Goal: Transaction & Acquisition: Purchase product/service

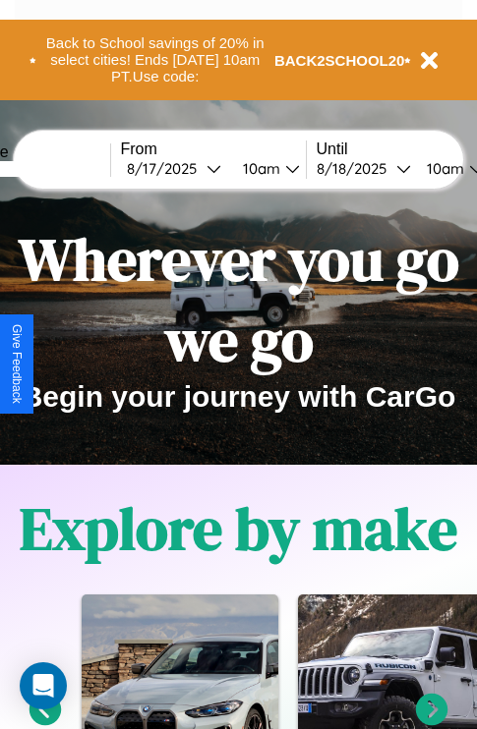
click at [66, 168] on input "text" at bounding box center [36, 169] width 147 height 16
type input "******"
click at [197, 168] on div "8 / 17 / 2025" at bounding box center [167, 168] width 80 height 19
select select "*"
select select "****"
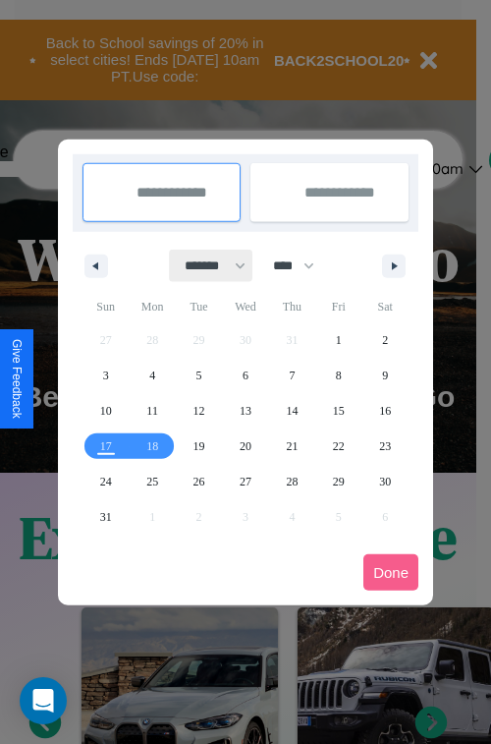
click at [206, 265] on select "******* ******** ***** ***** *** **** **** ****** ********* ******* ******** **…" at bounding box center [212, 266] width 84 height 32
select select "*"
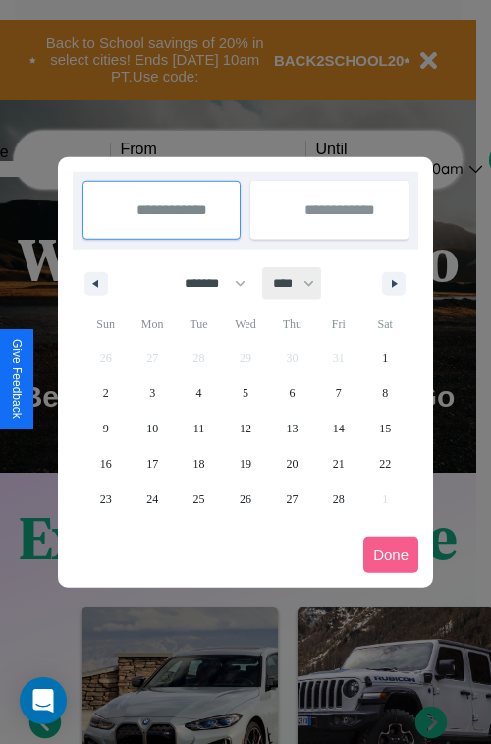
click at [303, 283] on select "**** **** **** **** **** **** **** **** **** **** **** **** **** **** **** ****…" at bounding box center [292, 283] width 59 height 32
select select "****"
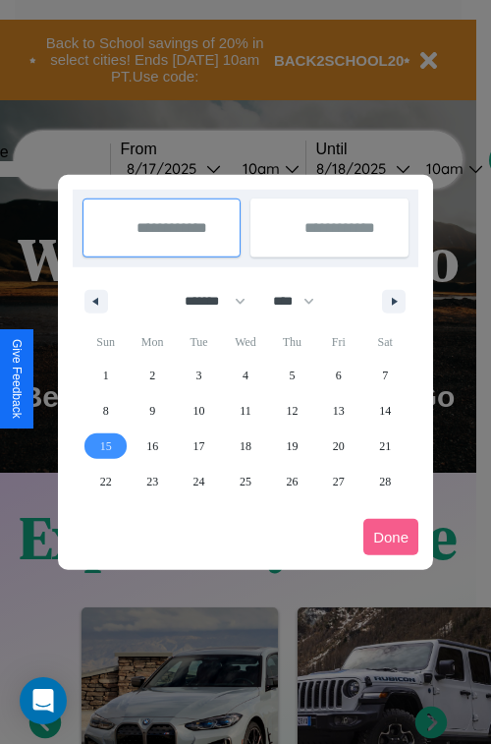
click at [105, 445] on span "15" at bounding box center [106, 445] width 12 height 35
type input "**********"
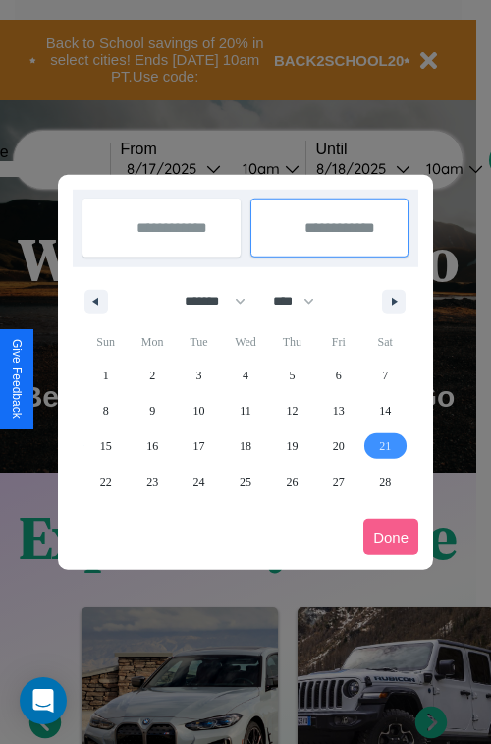
click at [385, 445] on span "21" at bounding box center [385, 445] width 12 height 35
type input "**********"
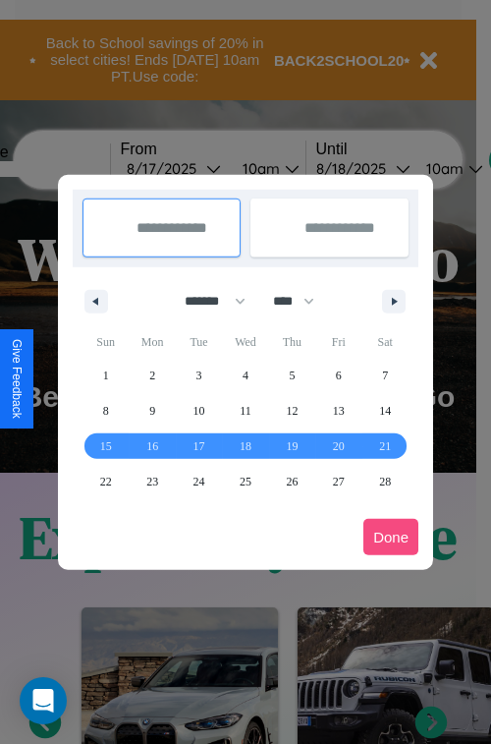
click at [391, 537] on button "Done" at bounding box center [391, 537] width 55 height 36
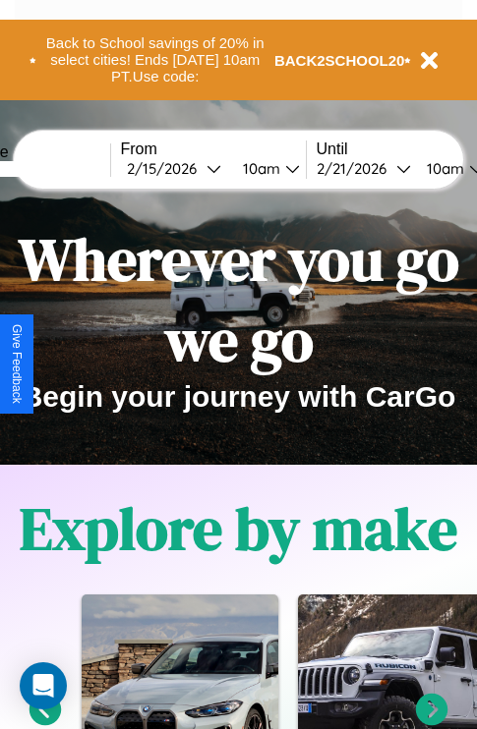
scroll to position [0, 73]
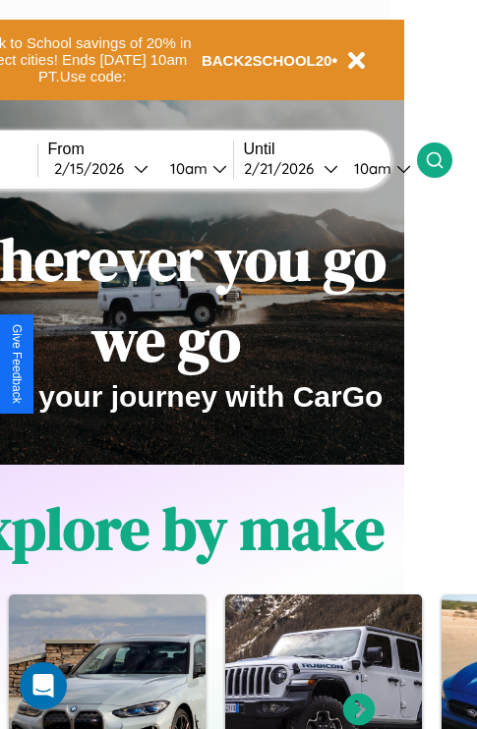
click at [444, 159] on icon at bounding box center [435, 160] width 20 height 20
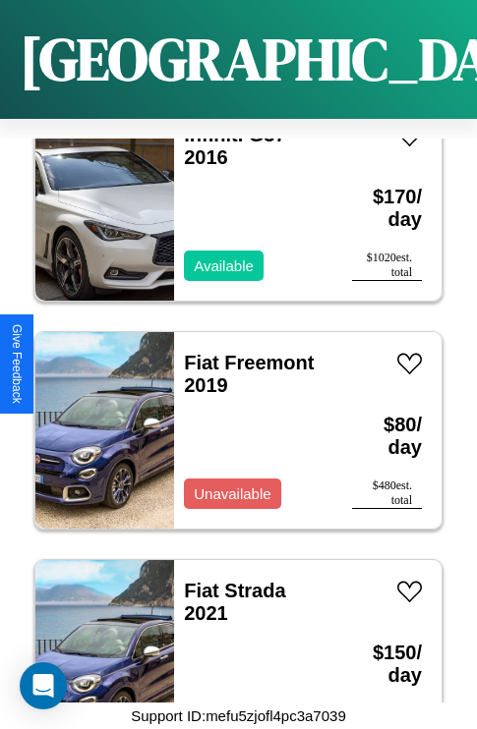
scroll to position [11245, 0]
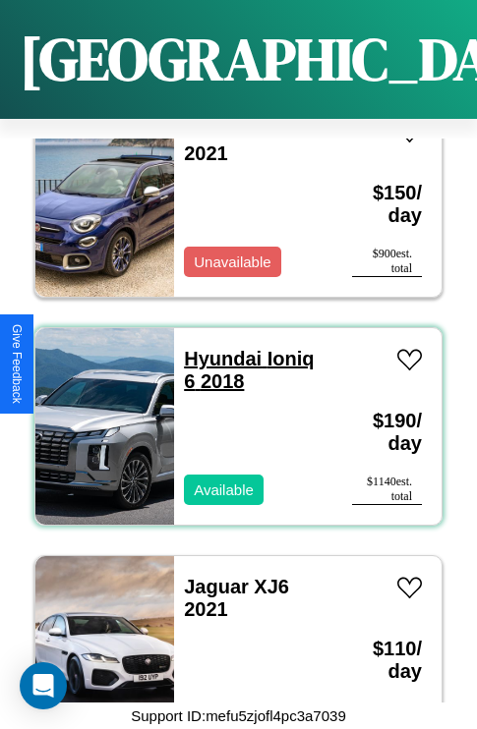
click at [216, 348] on link "Hyundai Ioniq 6 2018" at bounding box center [249, 370] width 130 height 44
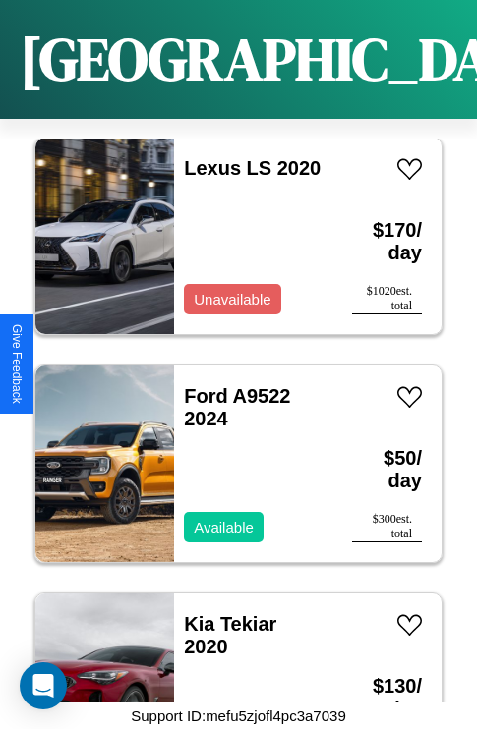
scroll to position [29484, 0]
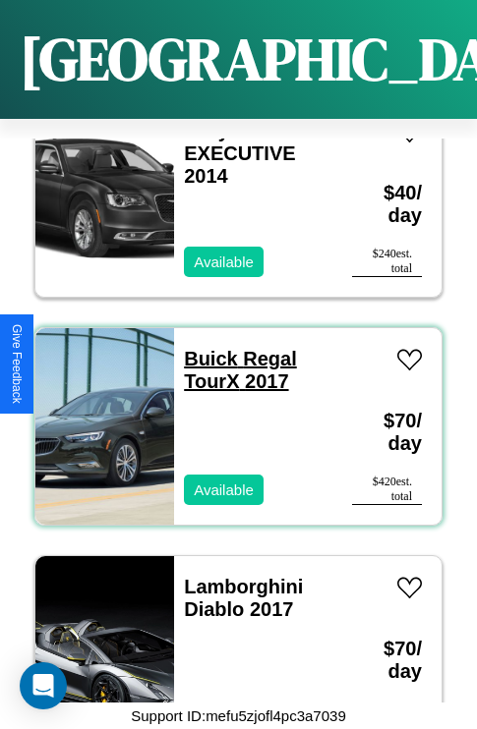
click at [204, 348] on link "Buick Regal TourX 2017" at bounding box center [240, 370] width 113 height 44
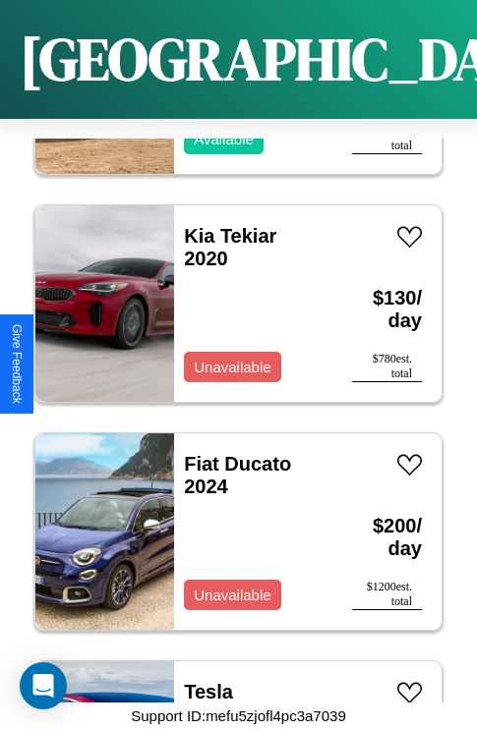
scroll to position [12385, 0]
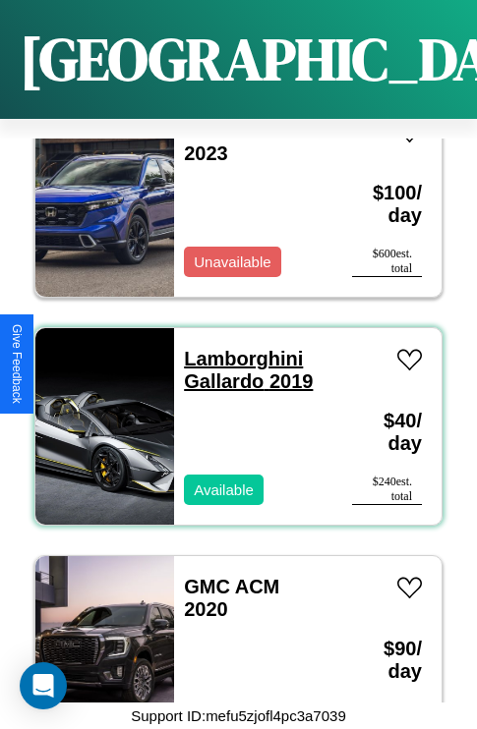
click at [237, 348] on link "Lamborghini Gallardo 2019" at bounding box center [248, 370] width 129 height 44
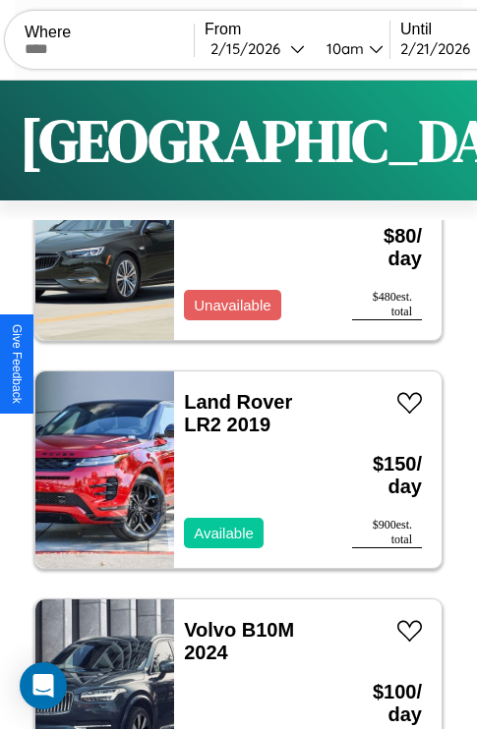
scroll to position [0, 0]
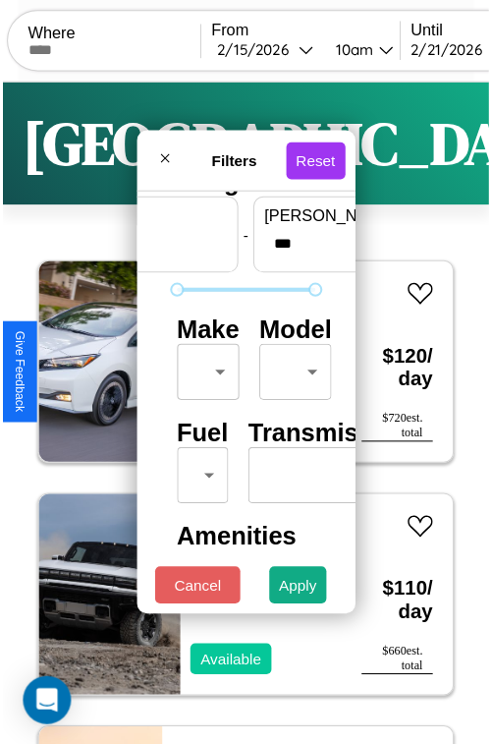
scroll to position [58, 0]
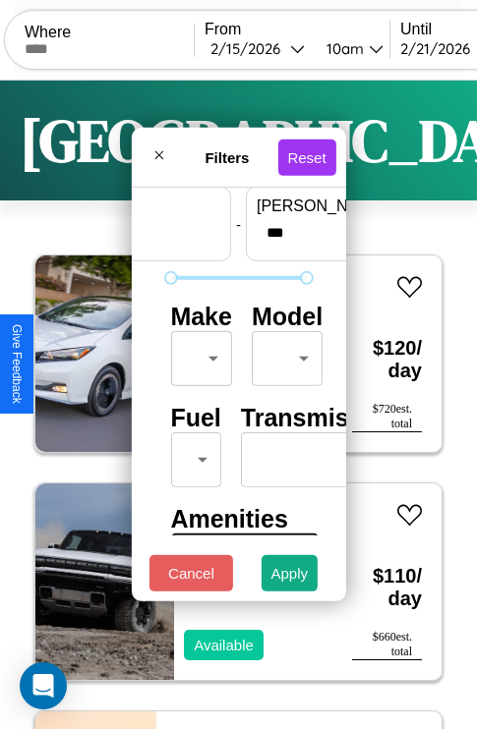
click at [198, 354] on body "CarGo Where From 2 / 15 / 2026 10am Until 2 / 21 / 2026 10am Become a Host Logi…" at bounding box center [238, 405] width 477 height 811
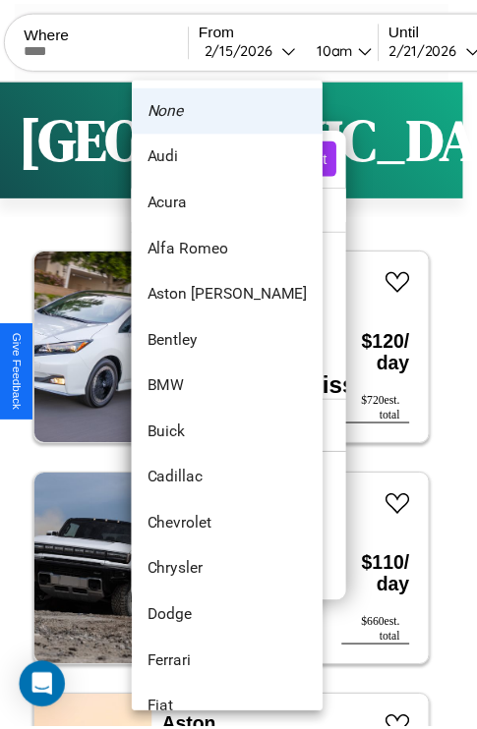
scroll to position [85, 0]
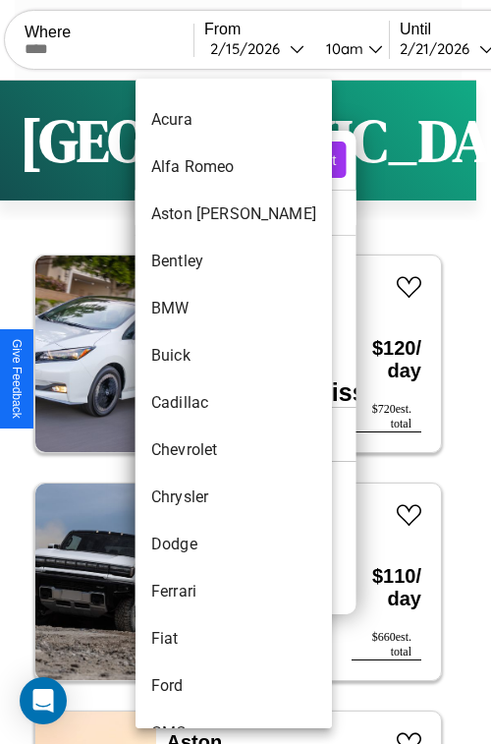
click at [197, 403] on li "Cadillac" at bounding box center [234, 402] width 197 height 47
type input "********"
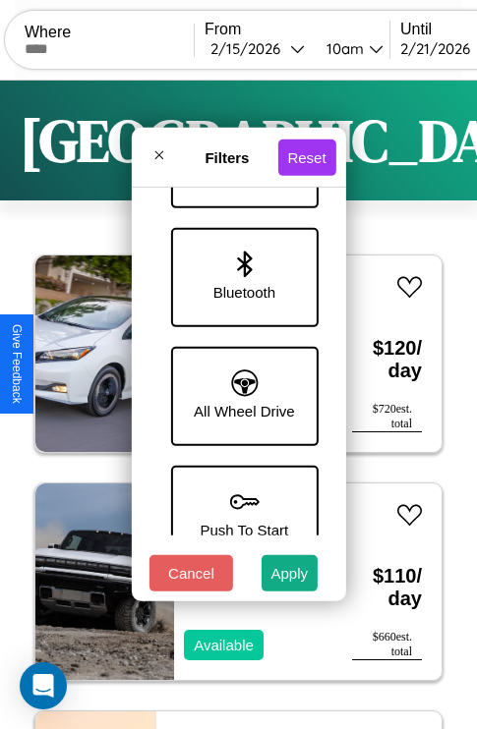
scroll to position [1350, 0]
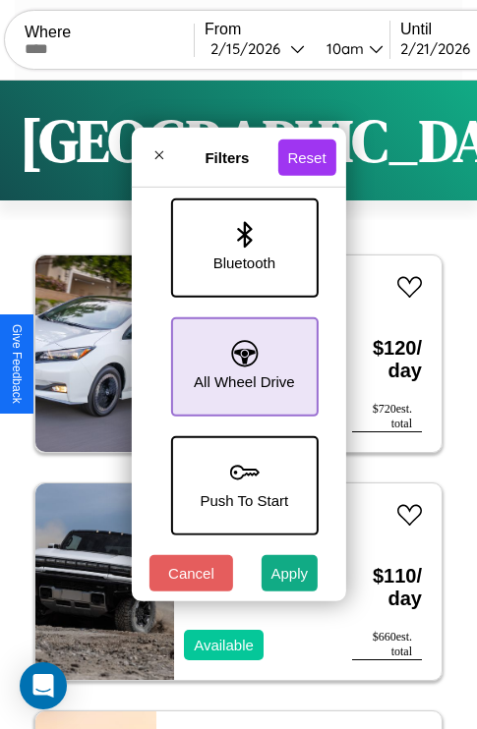
click at [241, 357] on icon at bounding box center [244, 353] width 27 height 27
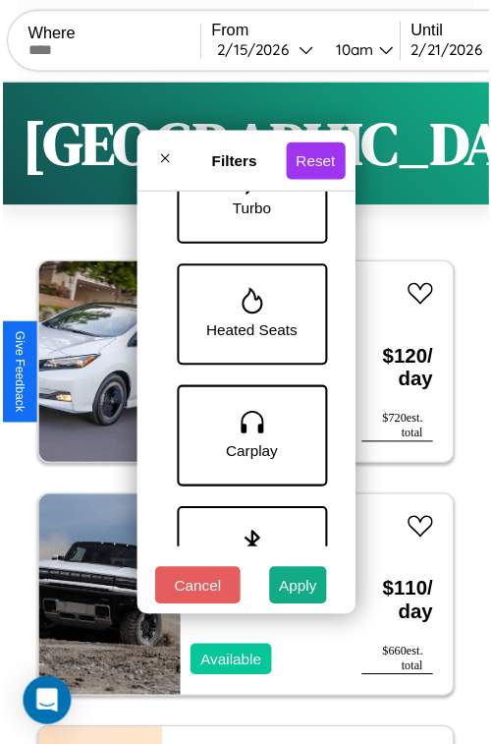
scroll to position [996, 0]
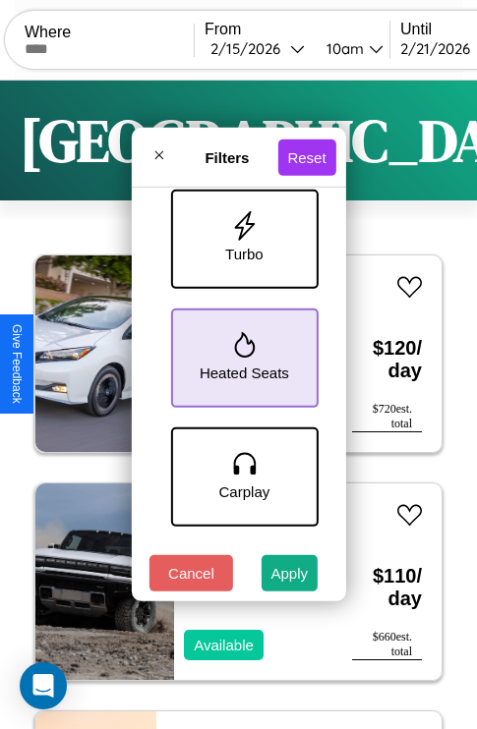
click at [241, 354] on icon at bounding box center [244, 345] width 21 height 26
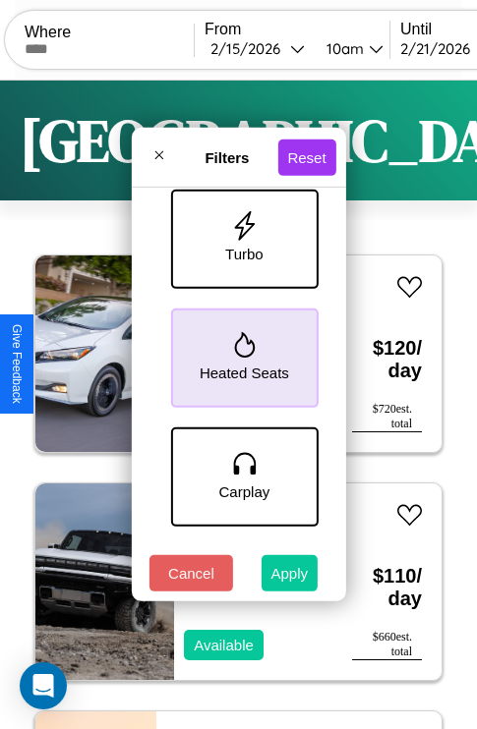
click at [290, 578] on button "Apply" at bounding box center [289, 573] width 57 height 36
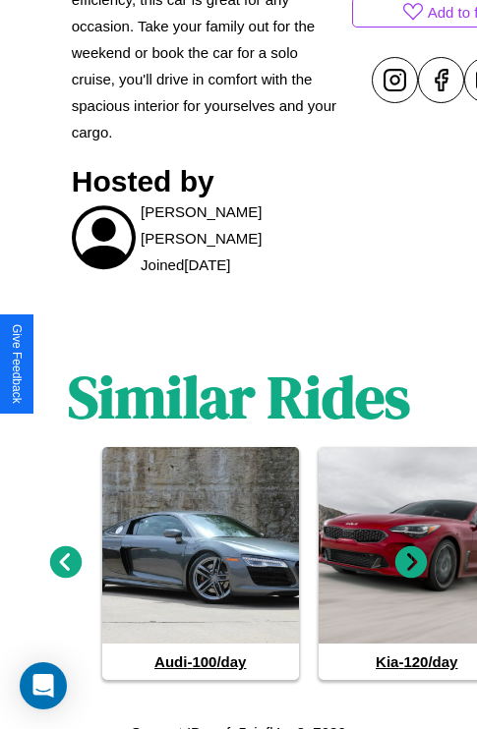
scroll to position [996, 0]
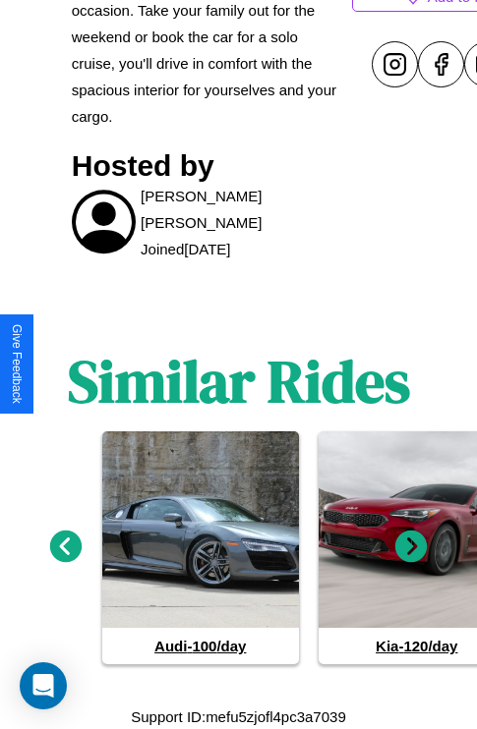
click at [65, 546] on icon at bounding box center [66, 547] width 32 height 32
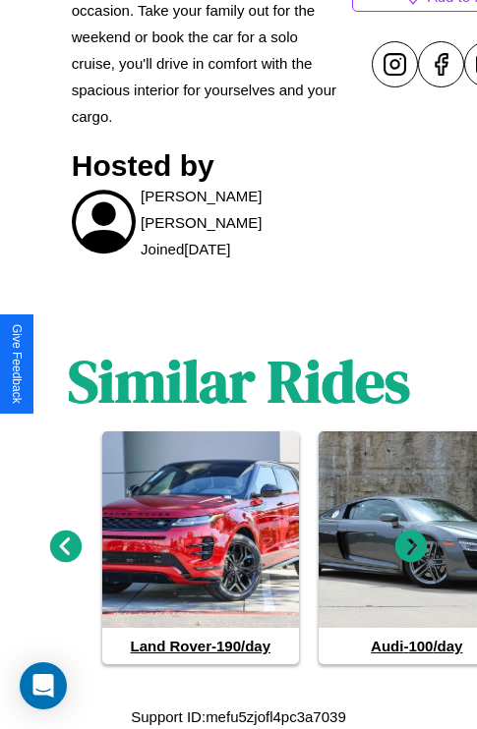
click at [411, 546] on icon at bounding box center [411, 547] width 32 height 32
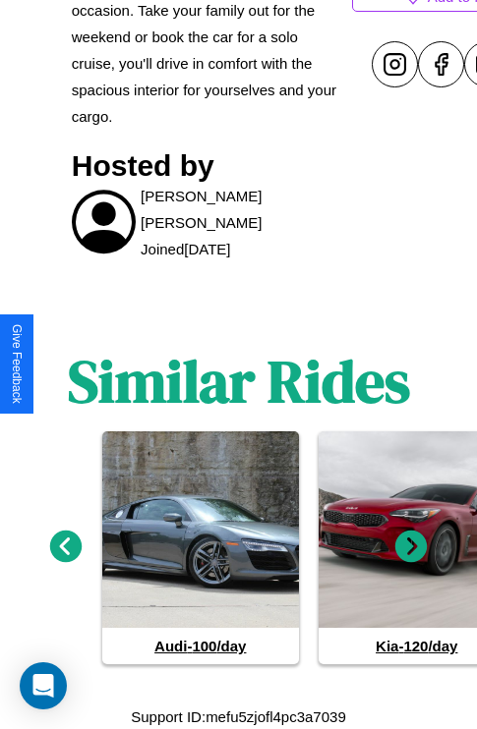
click at [411, 546] on icon at bounding box center [411, 547] width 32 height 32
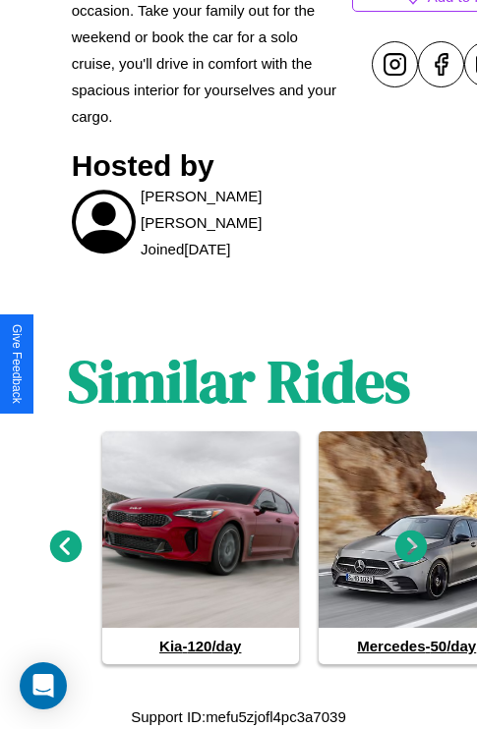
click at [65, 546] on icon at bounding box center [66, 547] width 32 height 32
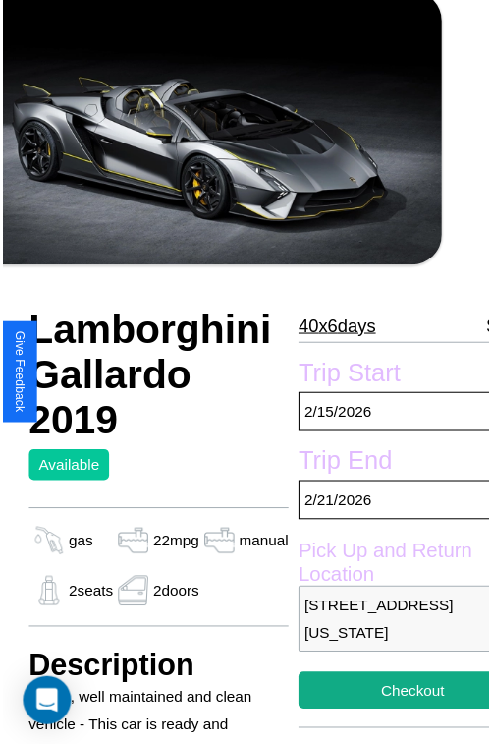
scroll to position [128, 67]
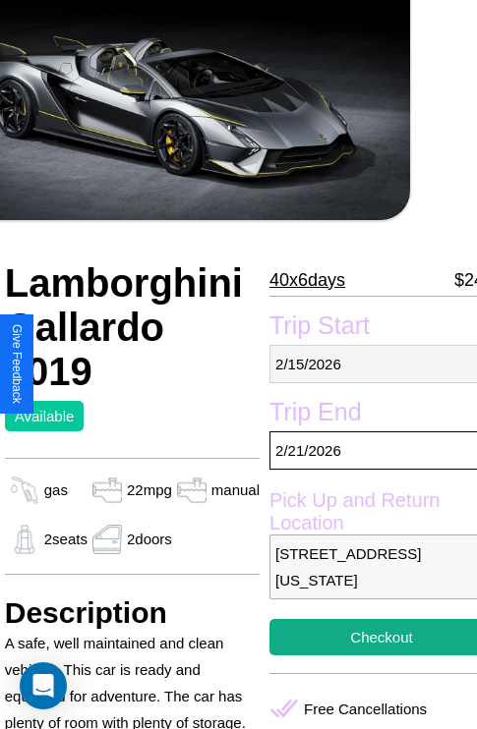
click at [365, 364] on p "2 / 15 / 2026" at bounding box center [381, 364] width 224 height 38
select select "*"
select select "****"
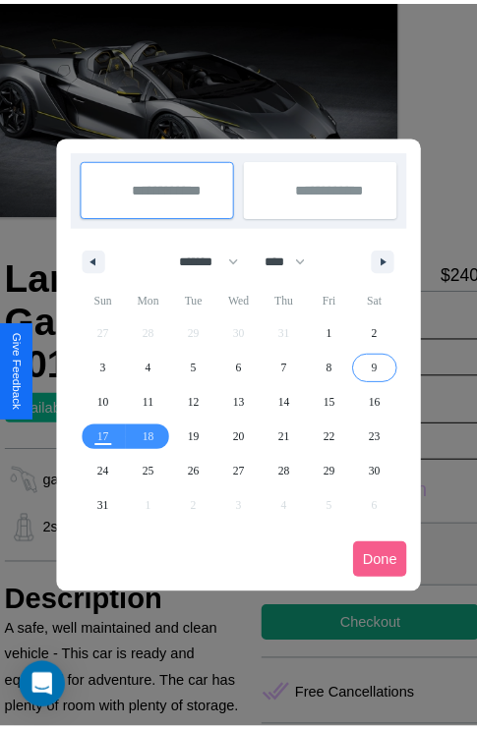
scroll to position [0, 67]
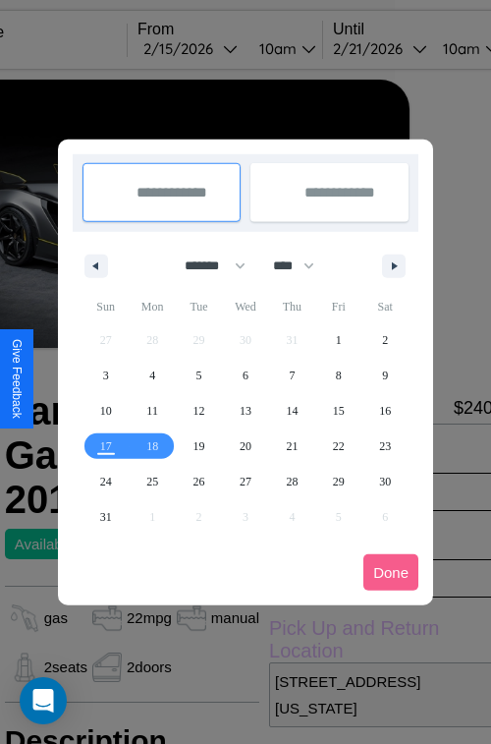
click at [217, 48] on div at bounding box center [245, 372] width 491 height 744
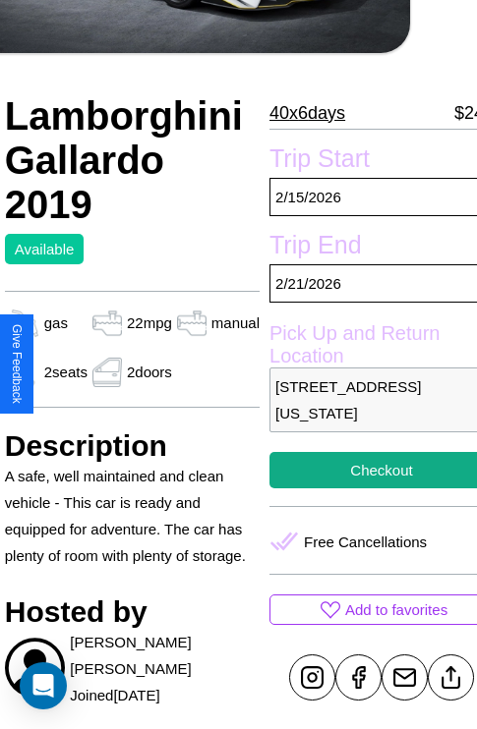
scroll to position [401, 67]
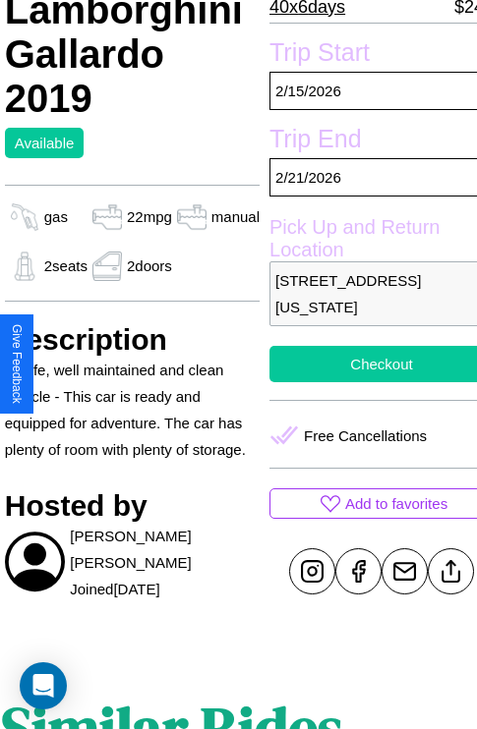
click at [365, 364] on button "Checkout" at bounding box center [381, 364] width 224 height 36
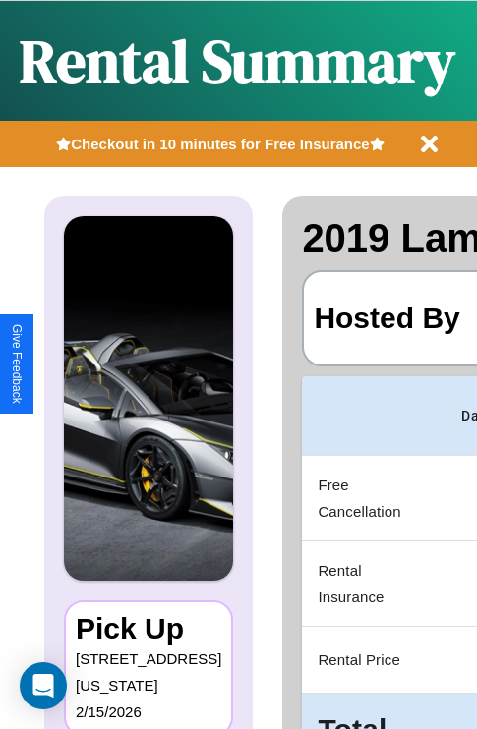
scroll to position [0, 371]
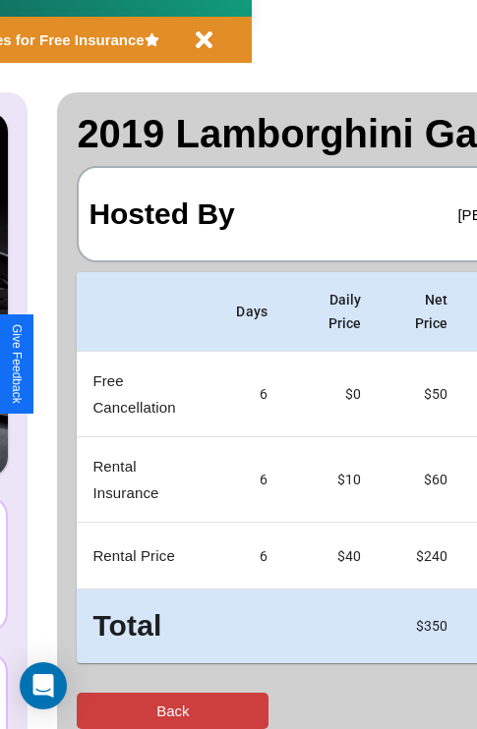
click at [95, 710] on button "Back" at bounding box center [173, 711] width 192 height 36
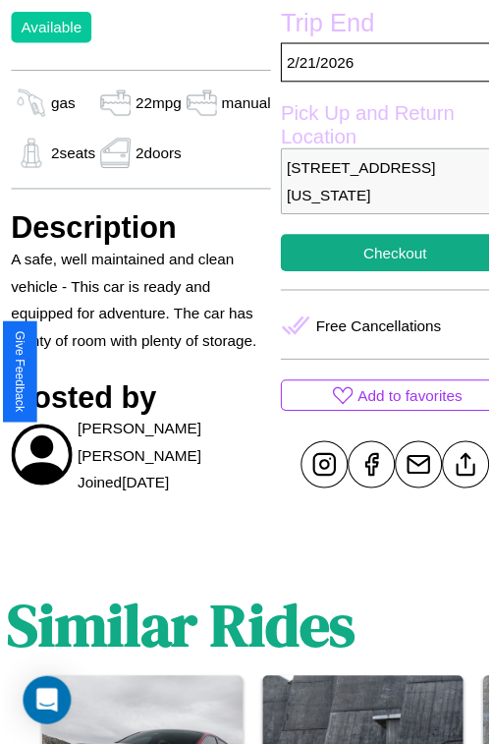
scroll to position [540, 67]
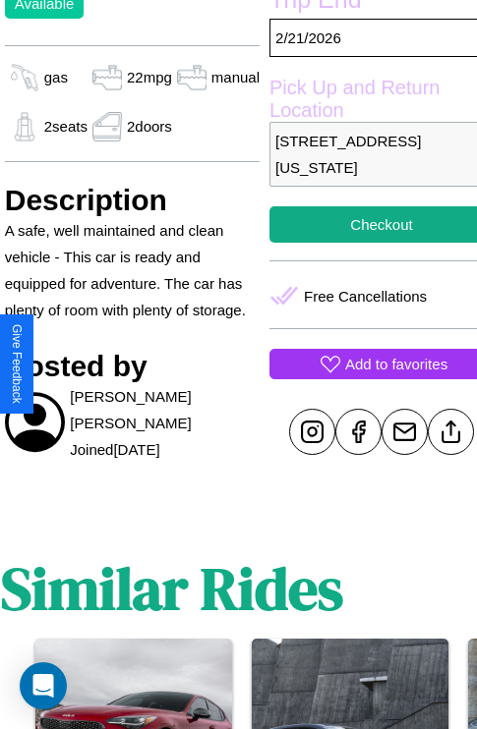
click at [365, 364] on p "Add to favorites" at bounding box center [396, 364] width 102 height 27
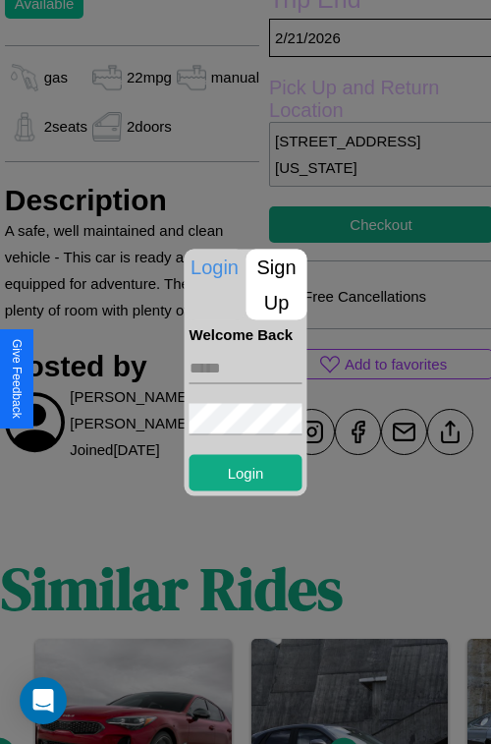
click at [246, 368] on input "text" at bounding box center [246, 367] width 113 height 31
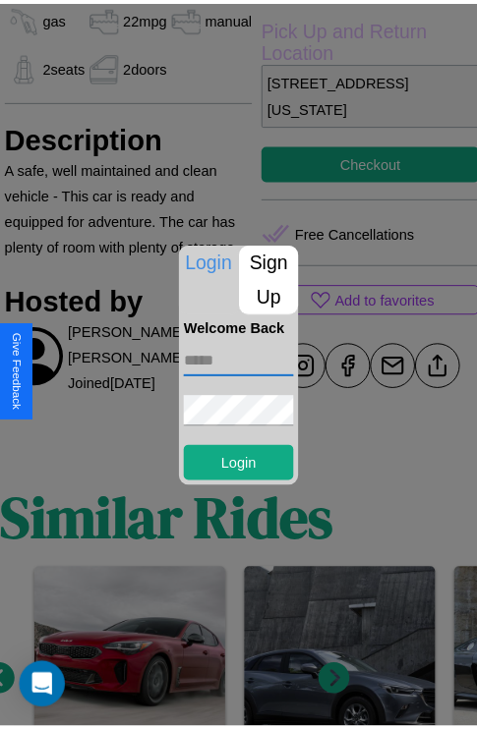
scroll to position [600, 67]
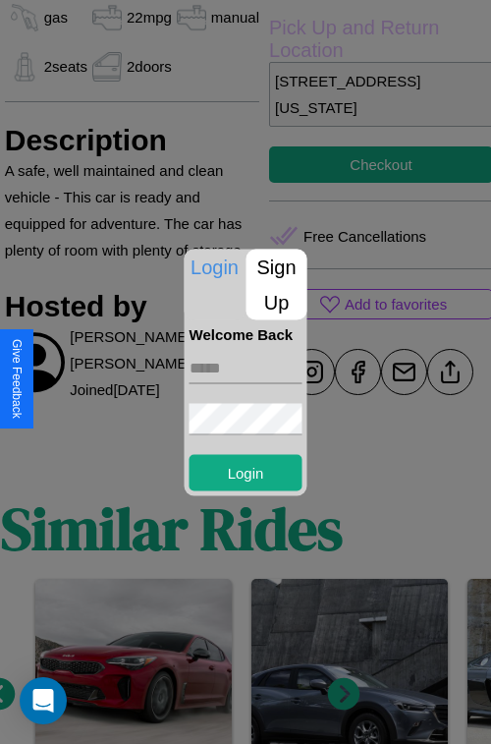
click at [433, 371] on div at bounding box center [245, 372] width 491 height 744
